Goal: Check status

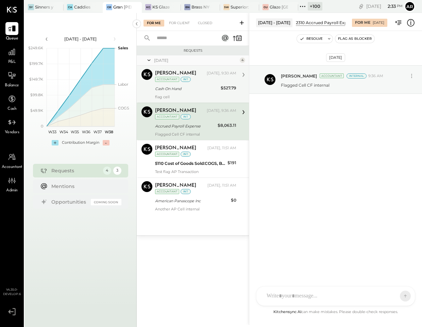
click at [175, 83] on div "[PERSON_NAME] [DATE], 9:30 AM Accountant int" at bounding box center [195, 76] width 81 height 14
